Goal: Task Accomplishment & Management: Manage account settings

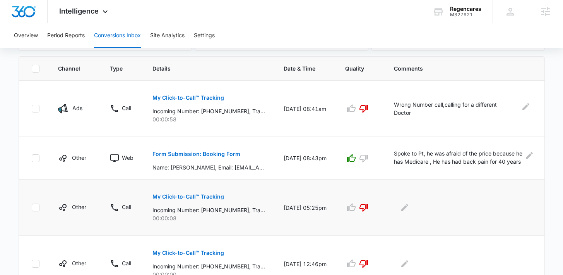
scroll to position [151, 0]
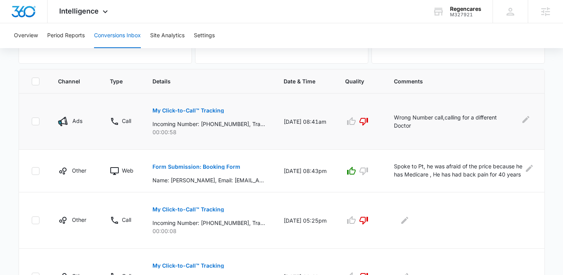
click at [196, 110] on p "My Click-to-Call™ Tracking" at bounding box center [189, 110] width 72 height 5
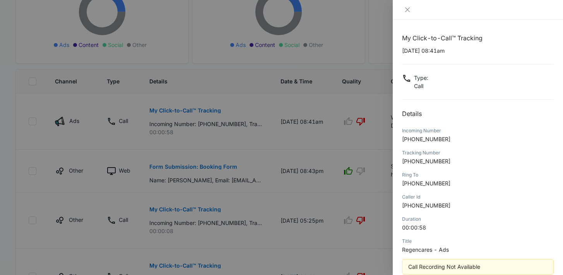
scroll to position [54, 0]
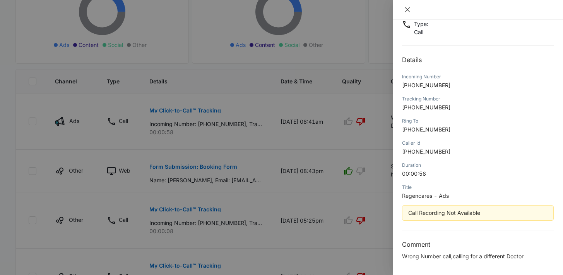
click at [404, 9] on button "Close" at bounding box center [407, 9] width 11 height 7
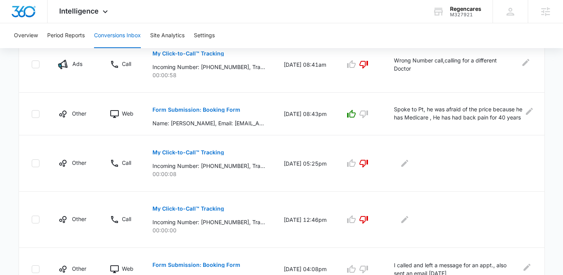
scroll to position [209, 0]
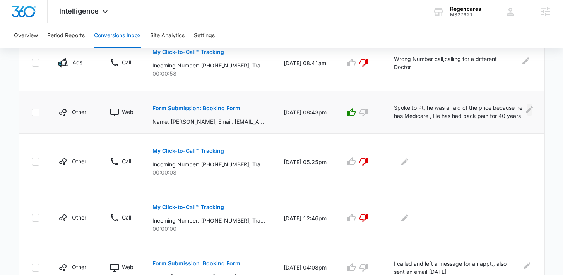
click at [531, 110] on icon "Edit Comments" at bounding box center [529, 109] width 9 height 9
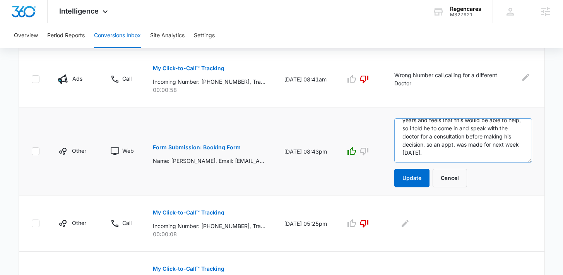
scroll to position [41, 0]
click at [463, 180] on button "Cancel" at bounding box center [450, 177] width 34 height 19
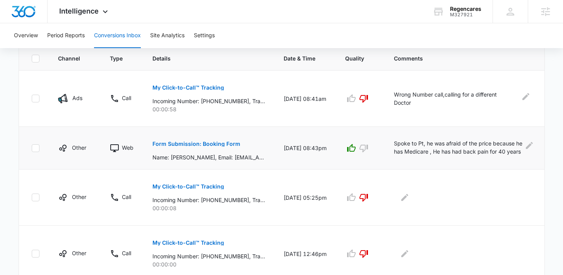
scroll to position [200, 0]
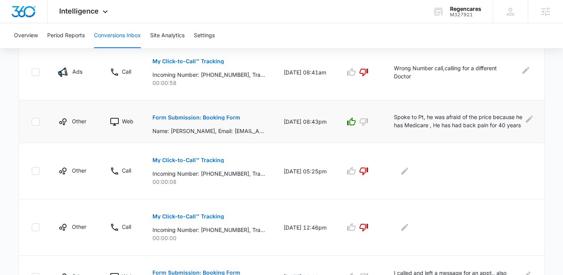
drag, startPoint x: 311, startPoint y: 127, endPoint x: 281, endPoint y: 115, distance: 31.8
click at [281, 115] on td "08/11/25 at 08:43pm" at bounding box center [306, 121] width 62 height 43
click at [318, 170] on td "08/11/25 at 05:25pm" at bounding box center [306, 171] width 62 height 56
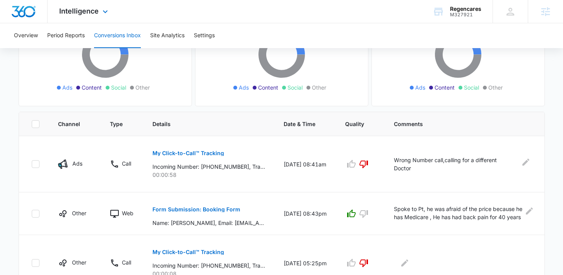
scroll to position [0, 0]
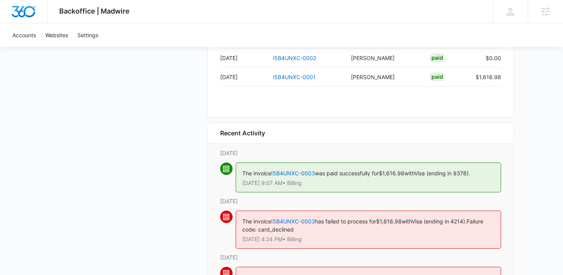
scroll to position [835, 0]
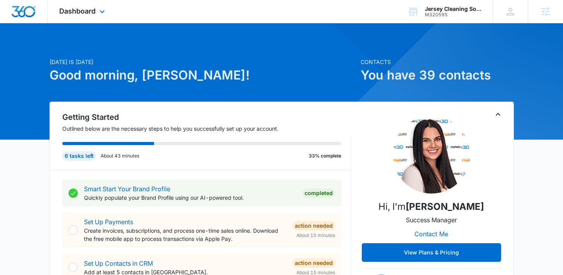
click at [97, 16] on div "Dashboard Apps Reputation Websites Forms CRM Email Social Shop Payments POS Con…" at bounding box center [83, 11] width 71 height 23
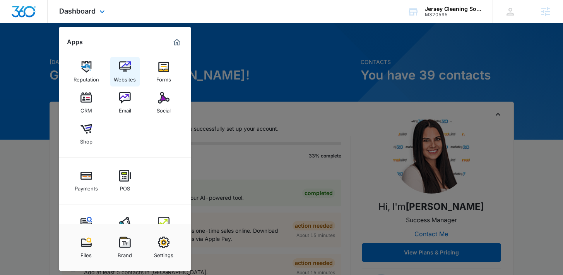
click at [125, 72] on img at bounding box center [125, 67] width 12 height 12
